Goal: Task Accomplishment & Management: Use online tool/utility

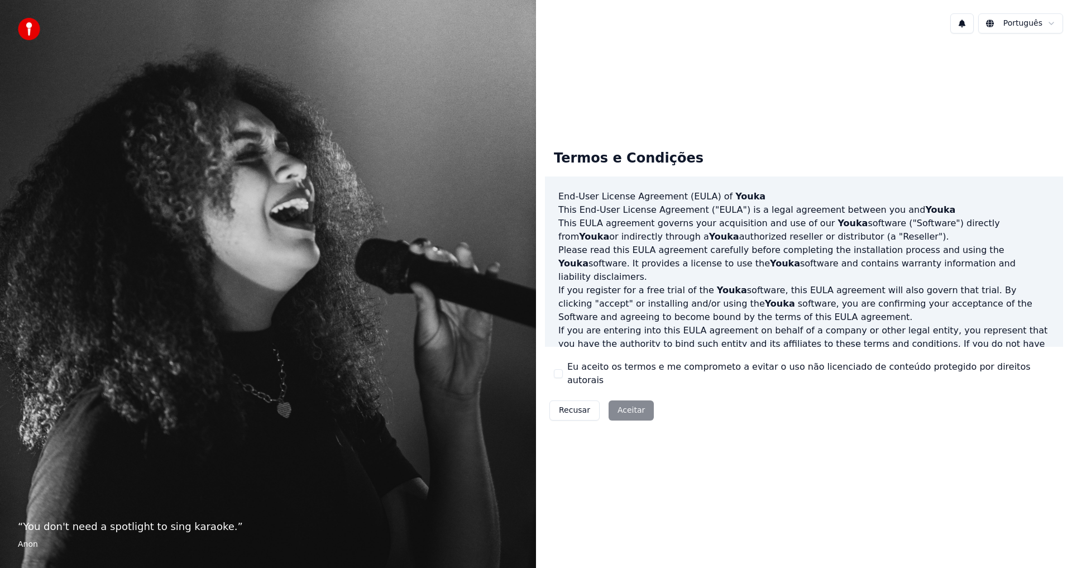
click at [561, 371] on button "Eu aceito os termos e me comprometo a evitar o uso não licenciado de conteúdo p…" at bounding box center [558, 373] width 9 height 9
click at [629, 404] on button "Aceitar" at bounding box center [630, 410] width 45 height 20
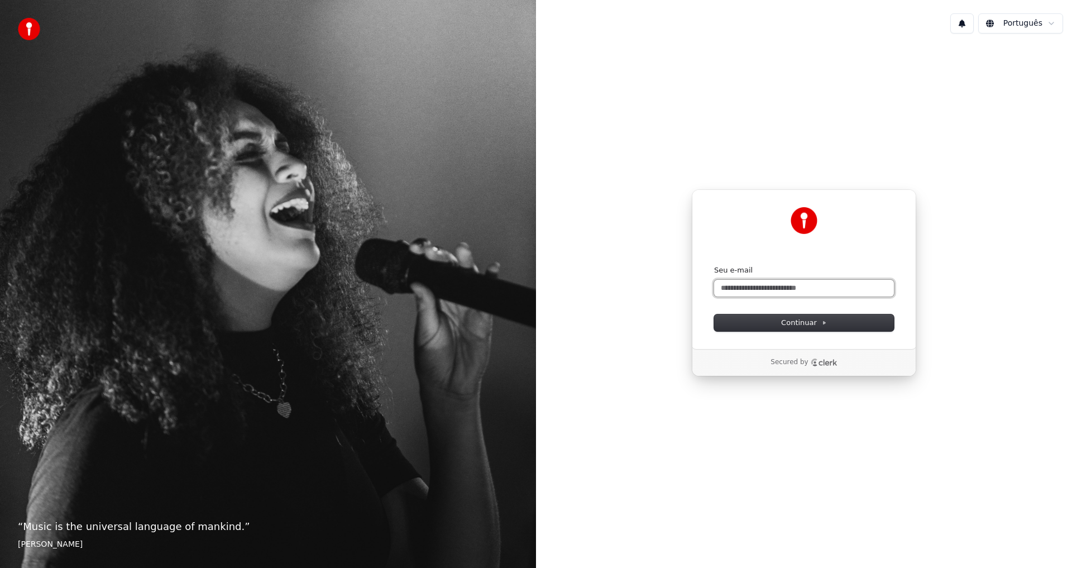
click at [756, 285] on input "Seu e-mail" at bounding box center [804, 288] width 180 height 17
click at [714, 265] on button "submit" at bounding box center [714, 265] width 0 height 0
type input "**********"
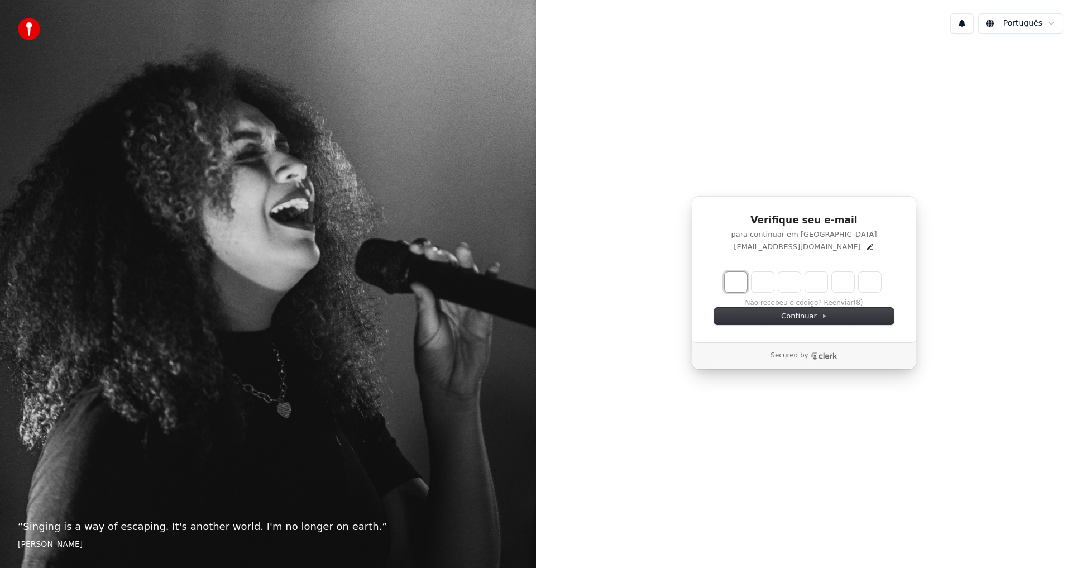
click at [737, 284] on input "Enter verification code. Digit 1" at bounding box center [735, 282] width 22 height 20
type input "*"
type input "**"
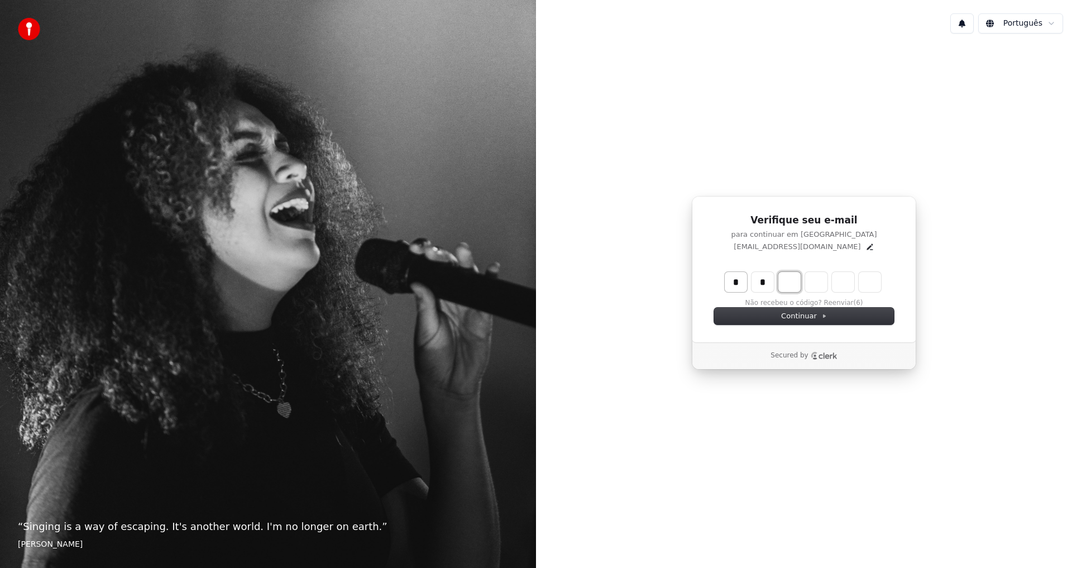
type input "*"
type input "***"
type input "*"
type input "****"
type input "*"
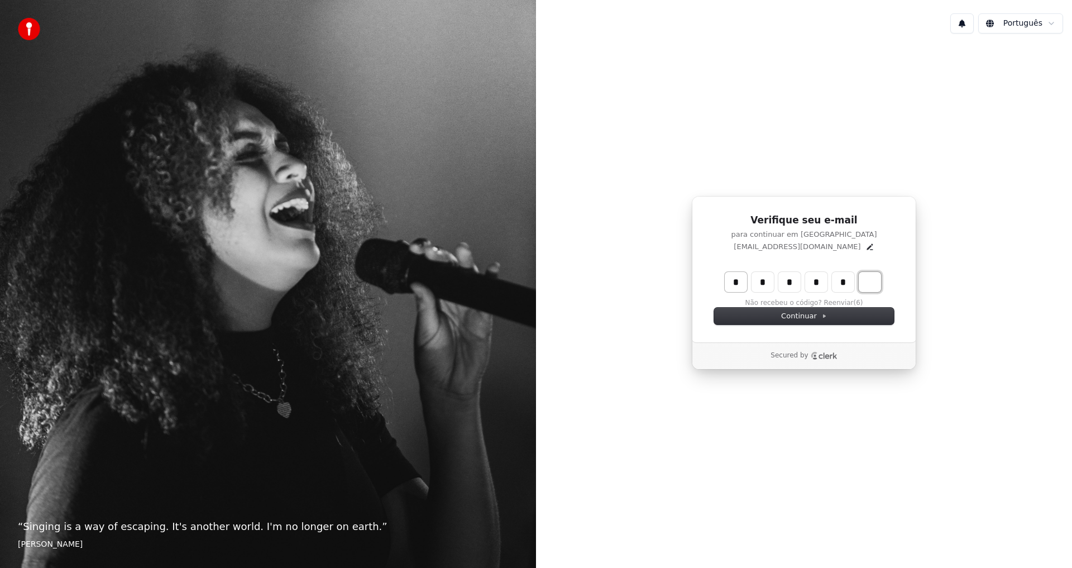
type input "******"
type input "*"
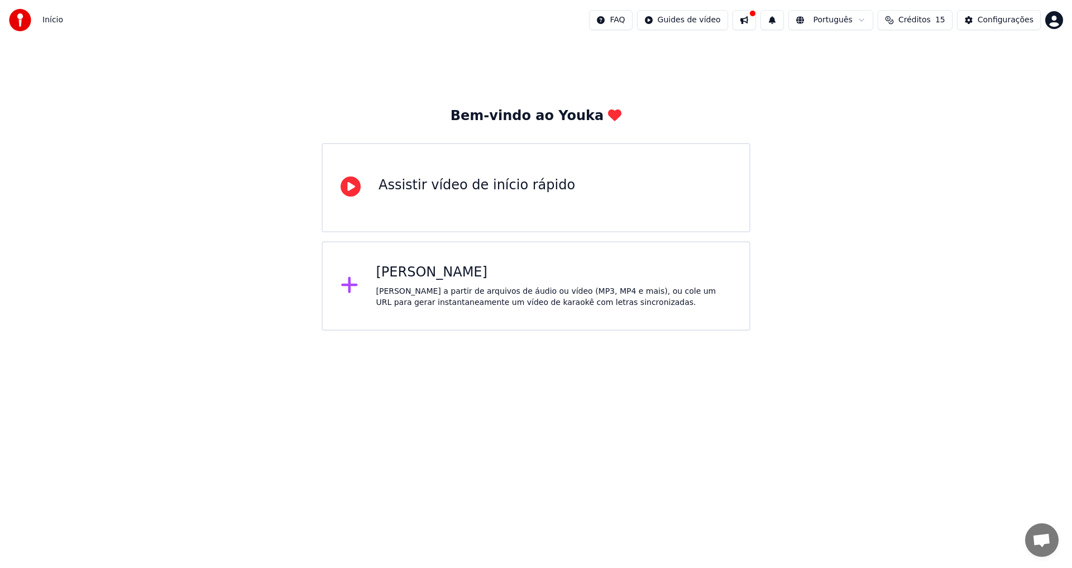
click at [451, 172] on div "Assistir vídeo de início rápido" at bounding box center [535, 187] width 429 height 89
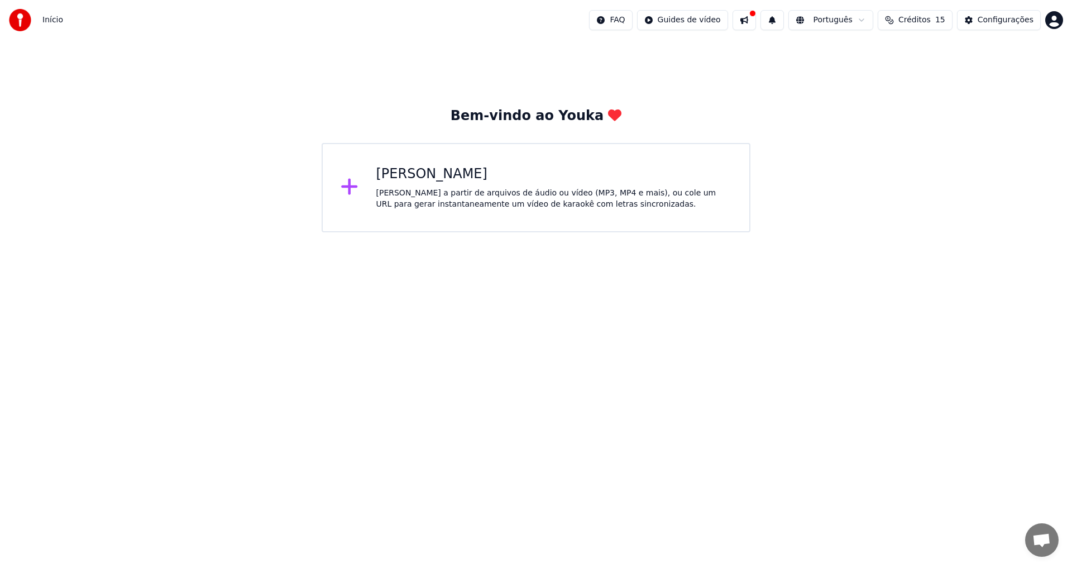
click at [499, 180] on div "[PERSON_NAME]" at bounding box center [554, 174] width 356 height 18
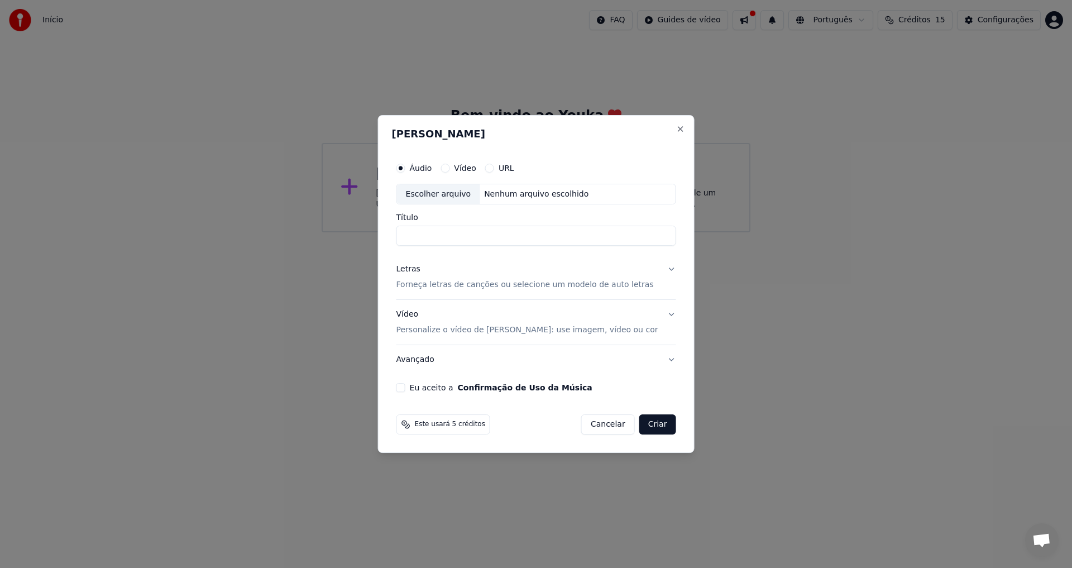
click at [470, 168] on label "Vídeo" at bounding box center [465, 168] width 22 height 8
click at [449, 168] on button "Vídeo" at bounding box center [444, 168] width 9 height 9
click at [514, 165] on label "URL" at bounding box center [506, 168] width 16 height 8
click at [494, 165] on button "URL" at bounding box center [489, 168] width 9 height 9
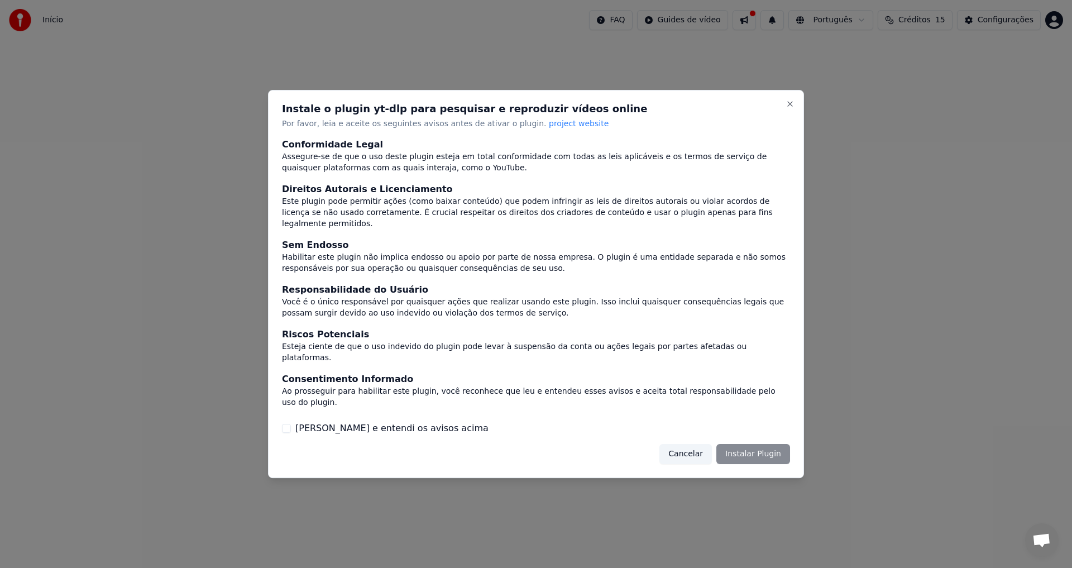
click at [753, 444] on div "Cancelar Instalar Plugin" at bounding box center [724, 454] width 131 height 20
click at [755, 444] on div "Cancelar Instalar Plugin" at bounding box center [724, 454] width 131 height 20
click at [681, 444] on button "Cancelar" at bounding box center [685, 454] width 52 height 20
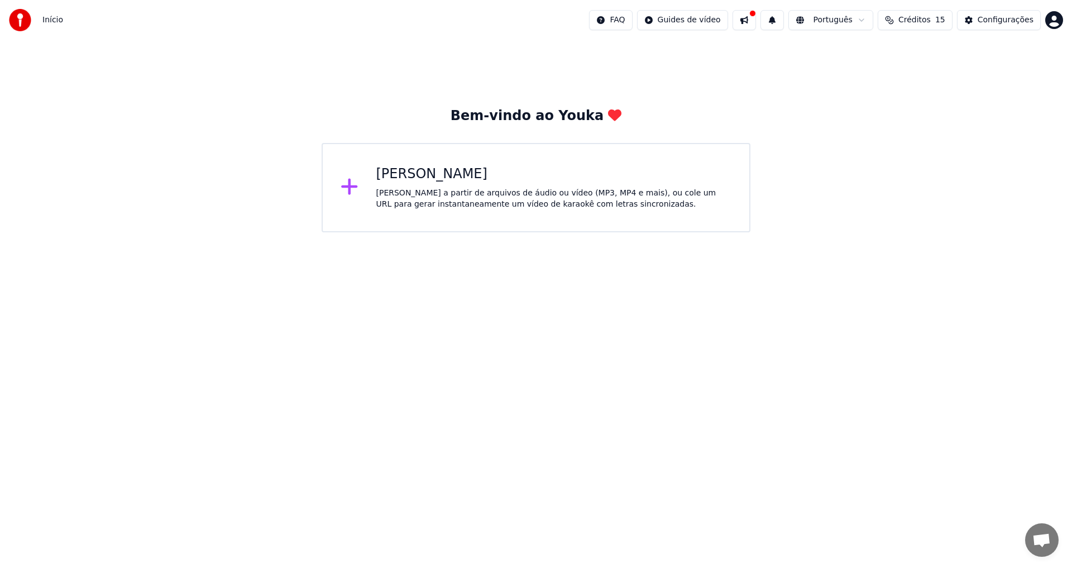
click at [464, 195] on div "[PERSON_NAME] a partir de arquivos de áudio ou vídeo (MP3, MP4 e mais), ou cole…" at bounding box center [554, 199] width 356 height 22
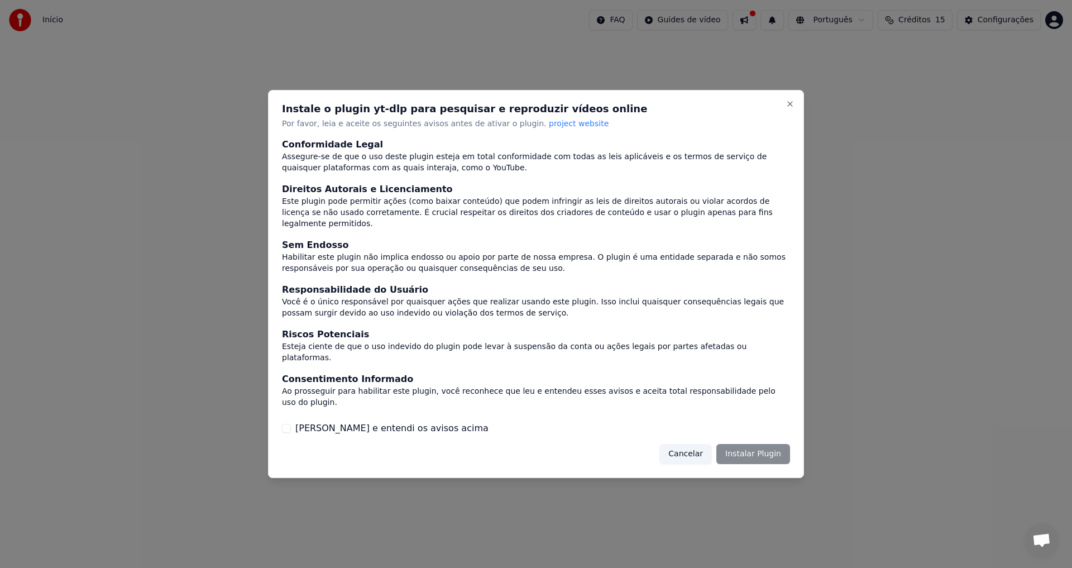
click at [761, 444] on div "Cancelar Instalar Plugin" at bounding box center [724, 454] width 131 height 20
click at [290, 424] on button "[PERSON_NAME] e entendi os avisos acima" at bounding box center [286, 428] width 9 height 9
click at [741, 444] on button "Instalar Plugin" at bounding box center [753, 454] width 74 height 20
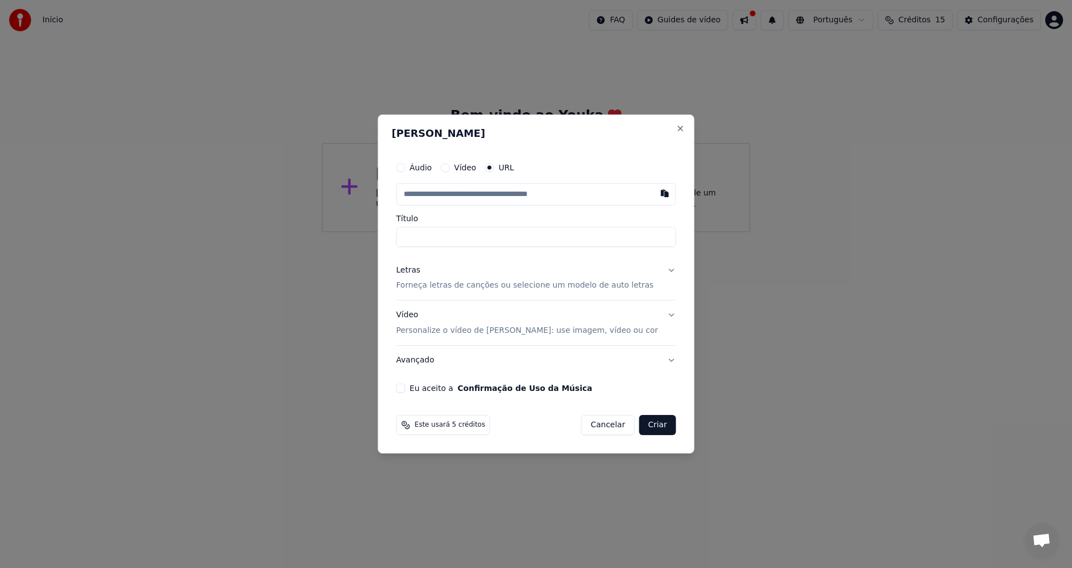
click at [442, 200] on input "text" at bounding box center [536, 194] width 280 height 22
paste input "**********"
type input "**********"
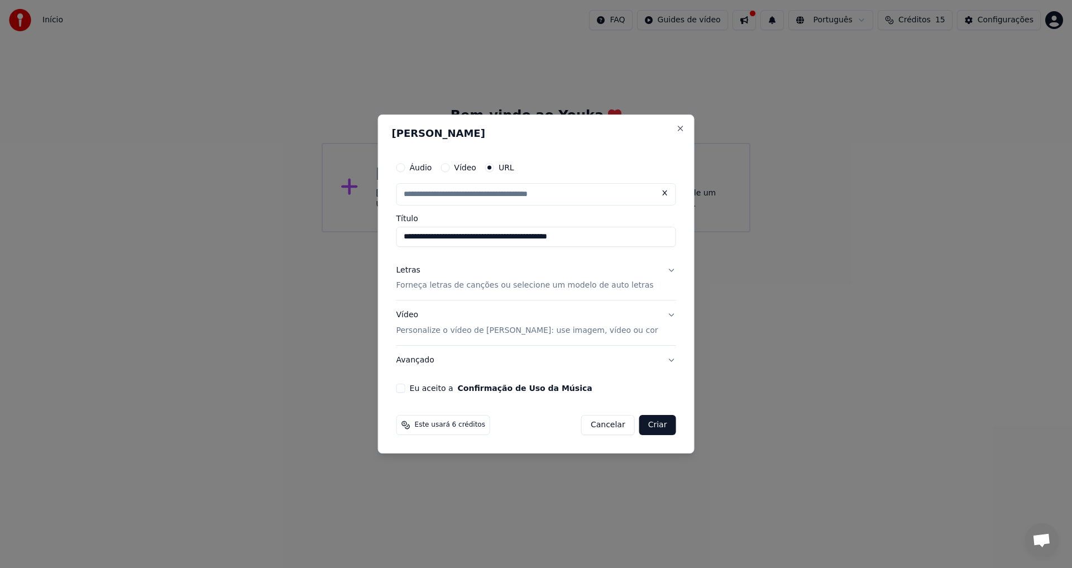
click at [405, 387] on button "Eu aceito a Confirmação de Uso da Música" at bounding box center [400, 387] width 9 height 9
click at [644, 428] on button "Criar" at bounding box center [657, 425] width 37 height 20
type input "**********"
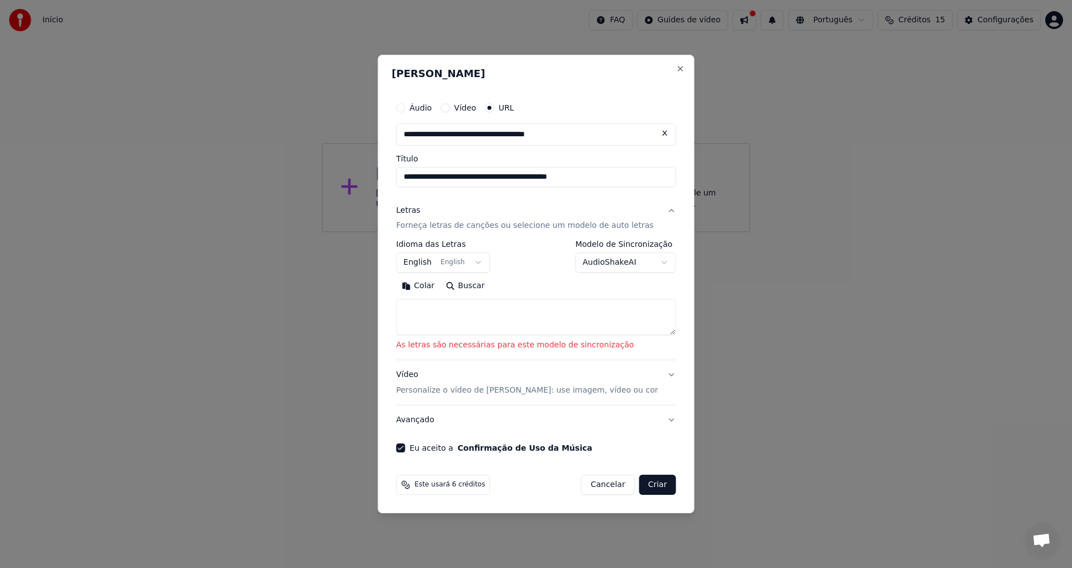
click at [467, 306] on textarea at bounding box center [536, 318] width 280 height 36
click at [454, 309] on textarea at bounding box center [536, 318] width 280 height 36
paste textarea "**********"
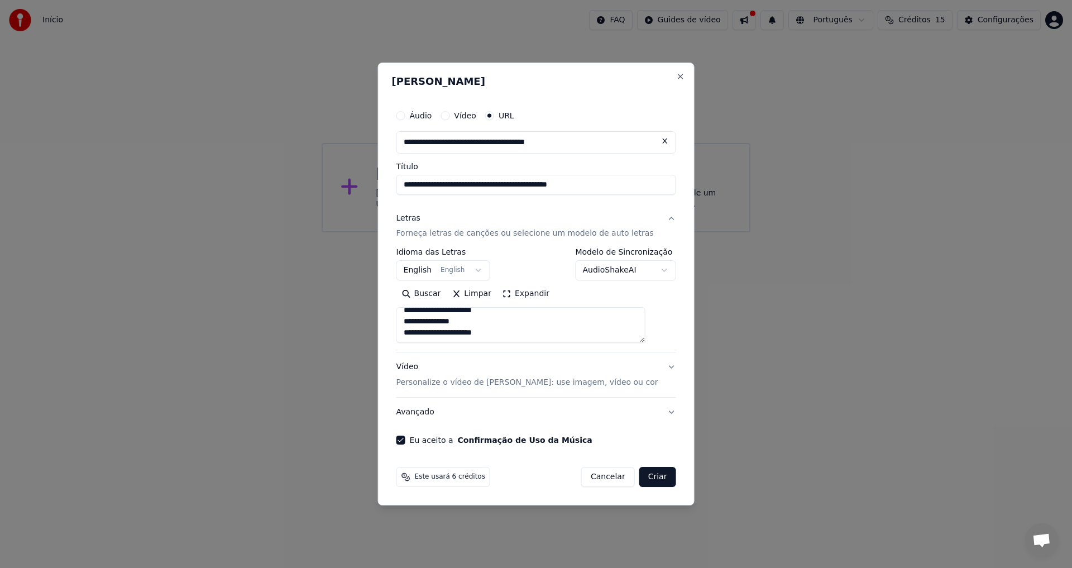
scroll to position [878, 0]
type textarea "**********"
click at [640, 477] on button "Criar" at bounding box center [657, 477] width 37 height 20
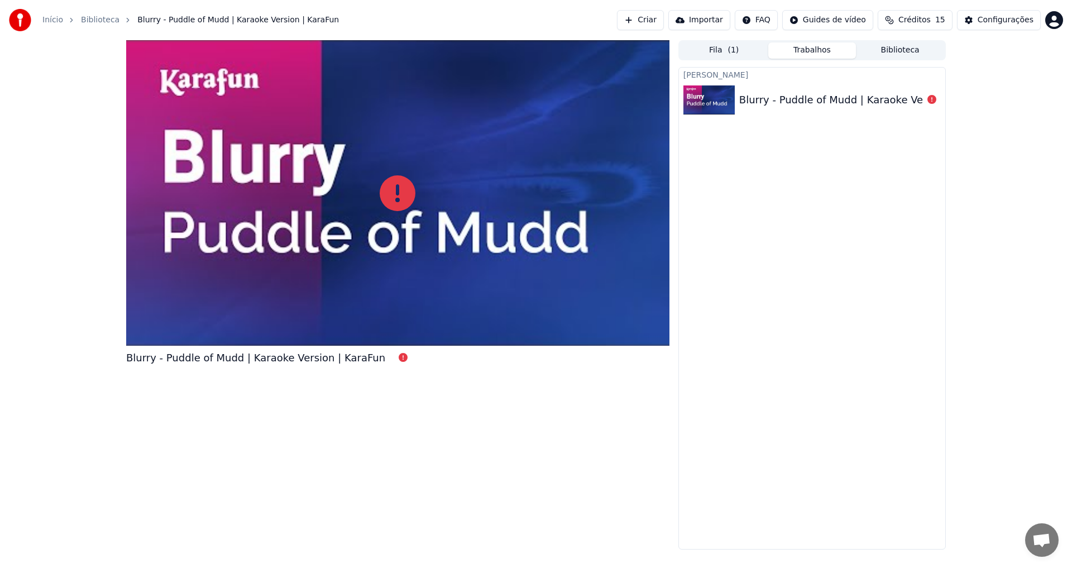
click at [777, 92] on div "Blurry - Puddle of Mudd | Karaoke Version | KaraFun" at bounding box center [868, 100] width 259 height 16
click at [734, 111] on div at bounding box center [711, 99] width 56 height 29
click at [786, 45] on button "Trabalhos" at bounding box center [812, 50] width 88 height 16
click at [791, 51] on button "Trabalhos" at bounding box center [812, 50] width 88 height 16
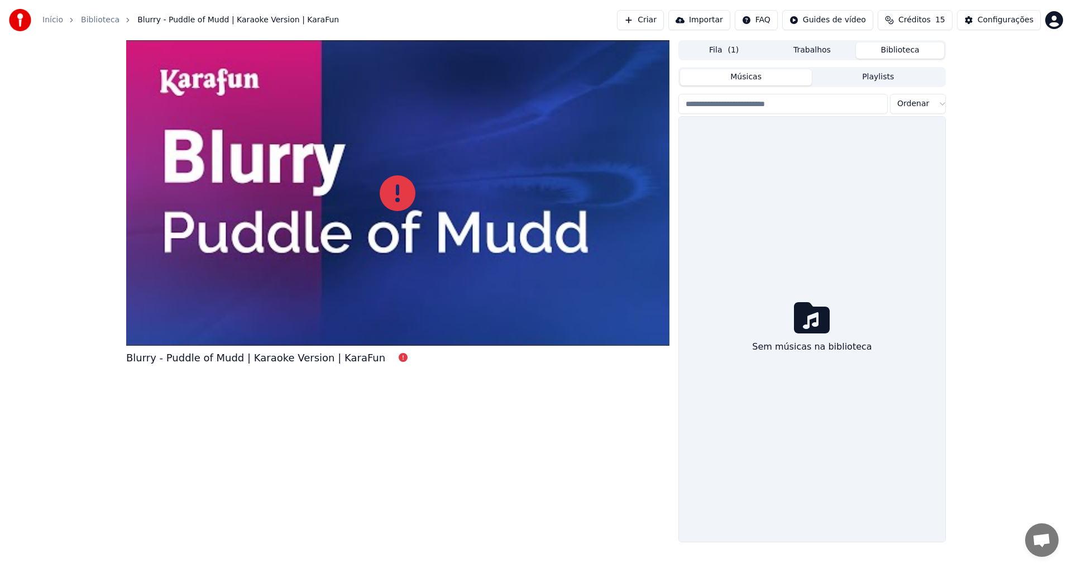
click at [896, 52] on button "Biblioteca" at bounding box center [900, 50] width 88 height 16
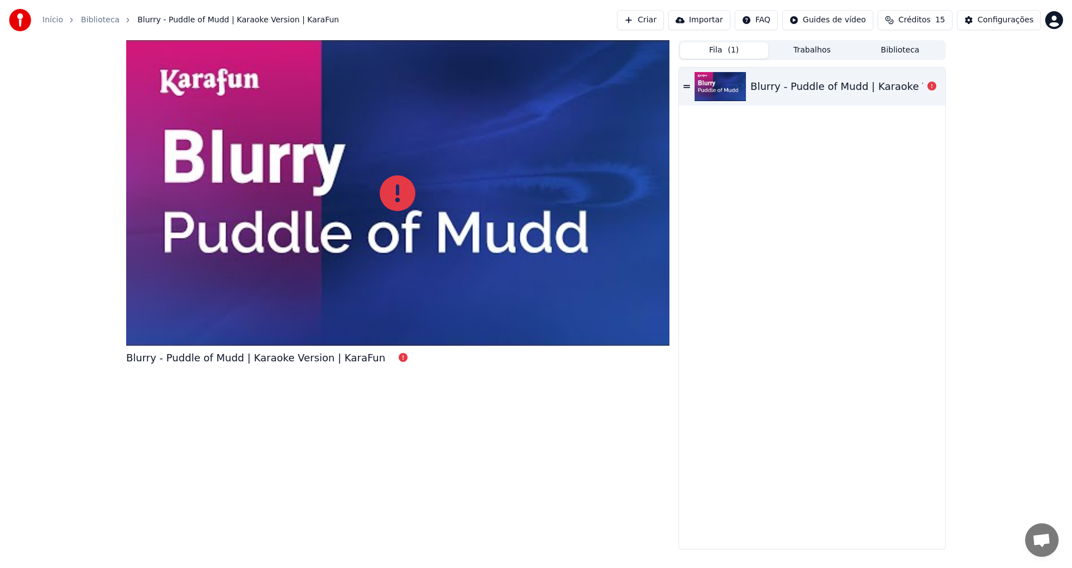
click at [726, 48] on button "Fila ( 1 )" at bounding box center [724, 50] width 88 height 16
click at [686, 85] on icon at bounding box center [686, 86] width 7 height 3
click at [712, 97] on img at bounding box center [719, 86] width 51 height 29
click at [365, 202] on div at bounding box center [397, 192] width 543 height 305
click at [361, 203] on div at bounding box center [397, 192] width 543 height 305
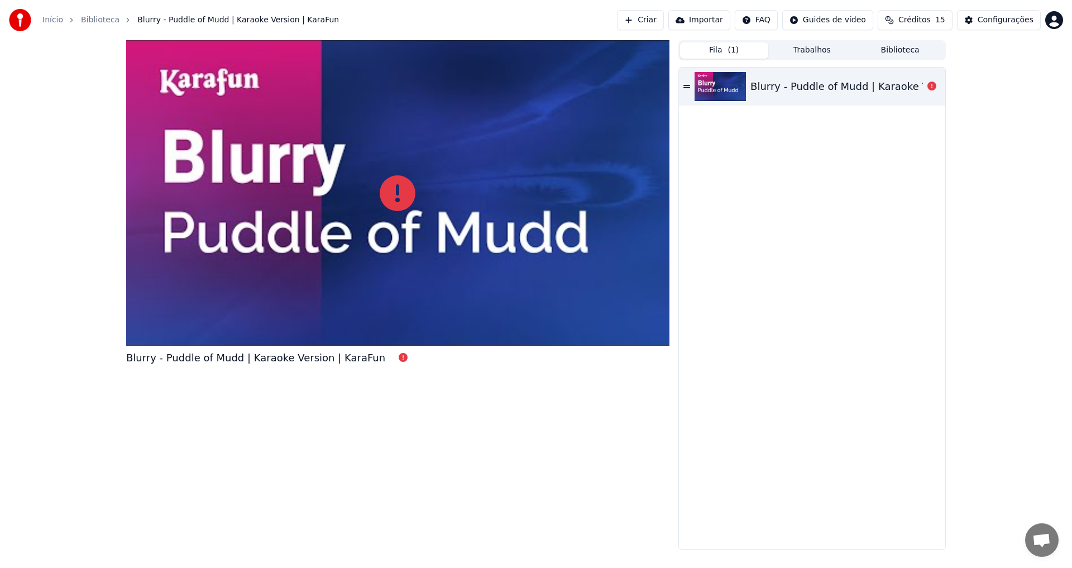
click at [733, 45] on span "( 1 )" at bounding box center [732, 50] width 11 height 11
click at [930, 86] on icon at bounding box center [931, 85] width 9 height 9
